Goal: Task Accomplishment & Management: Manage account settings

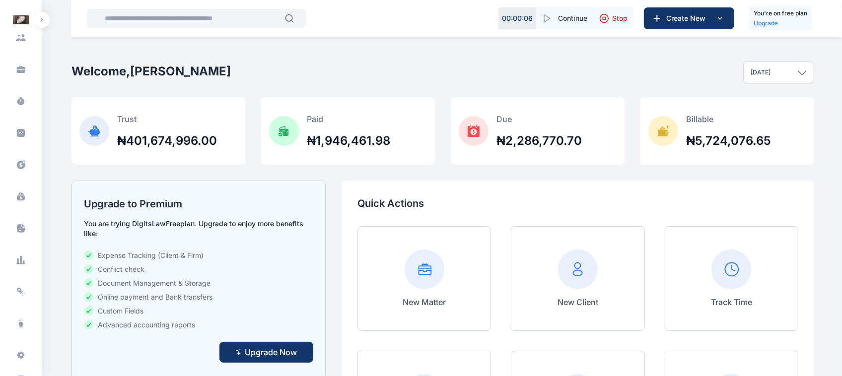
scroll to position [164, 0]
click at [16, 365] on div "R A" at bounding box center [21, 365] width 16 height 12
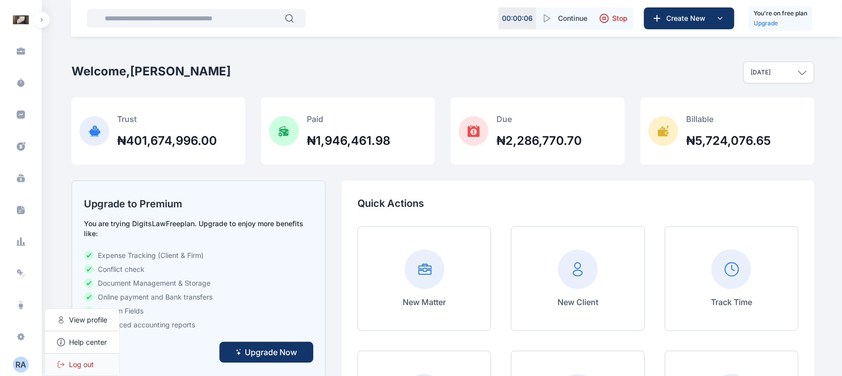
click at [83, 371] on div "Log out" at bounding box center [82, 365] width 74 height 22
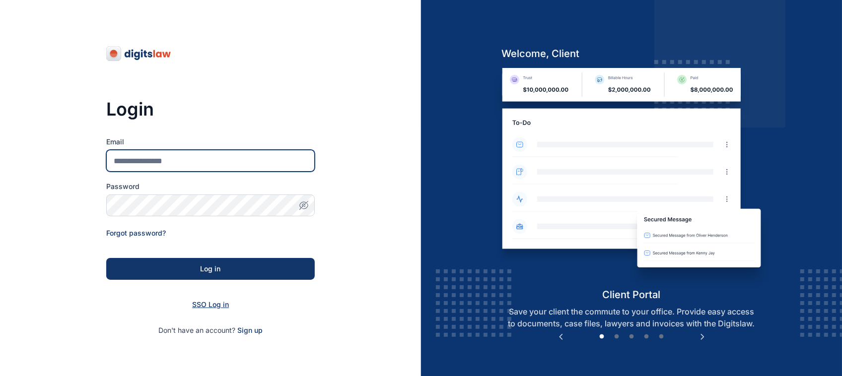
type input "**********"
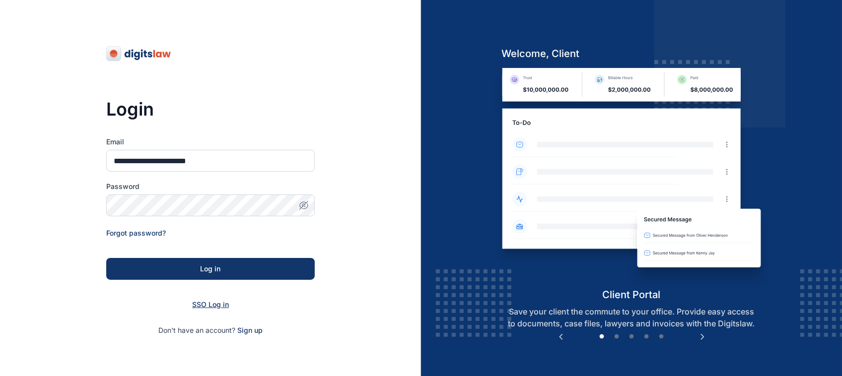
click at [207, 307] on span "SSO Log in" at bounding box center [210, 304] width 37 height 8
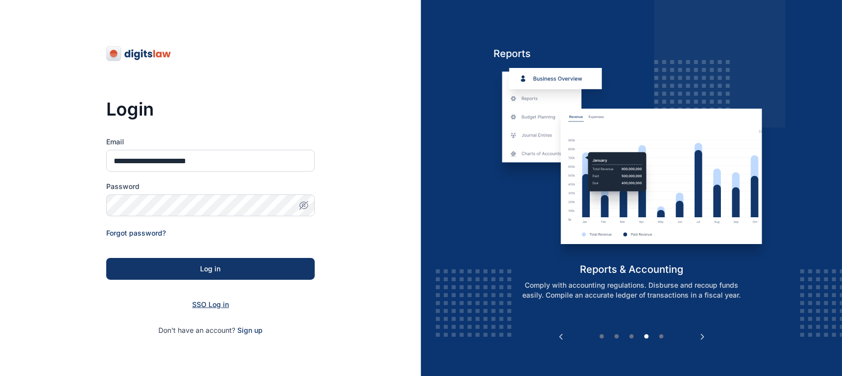
click at [211, 304] on span "SSO Log in" at bounding box center [210, 304] width 37 height 8
